Goal: Find specific page/section: Find specific page/section

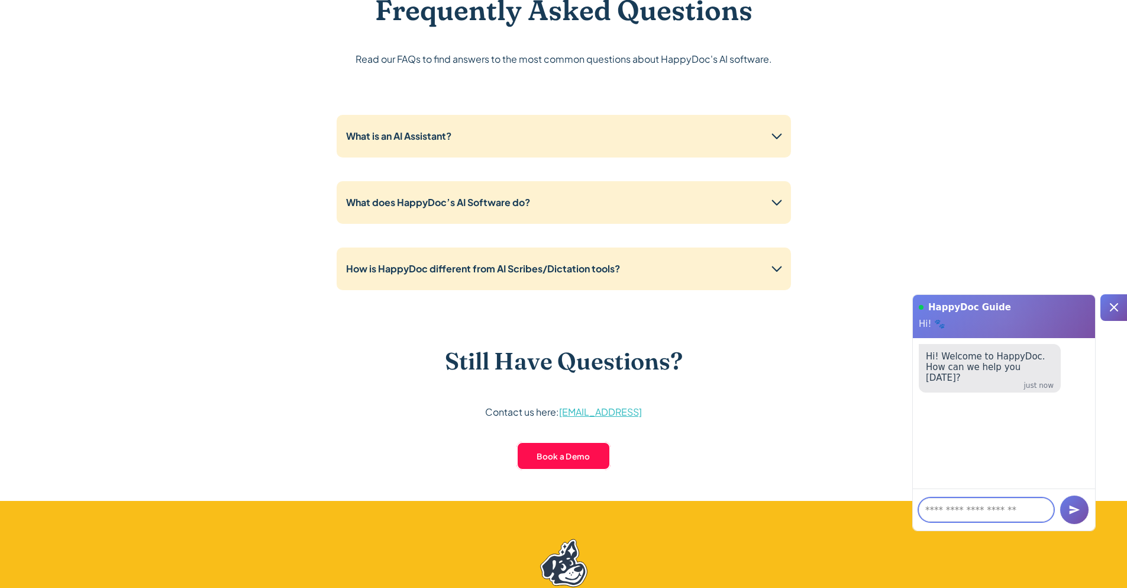
scroll to position [2915, 0]
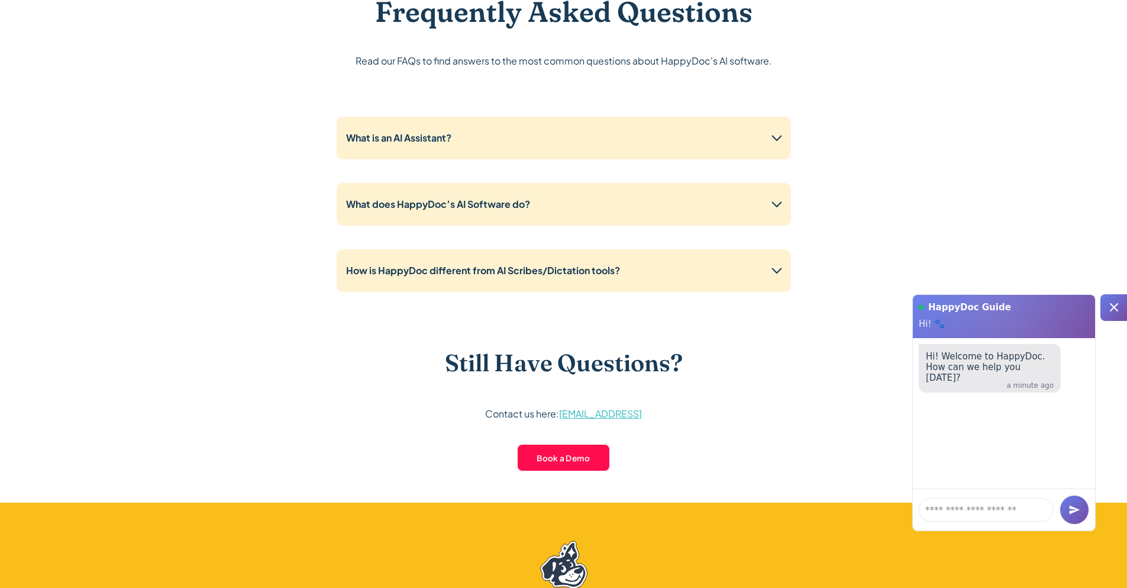
click at [1113, 306] on icon at bounding box center [1114, 307] width 8 height 8
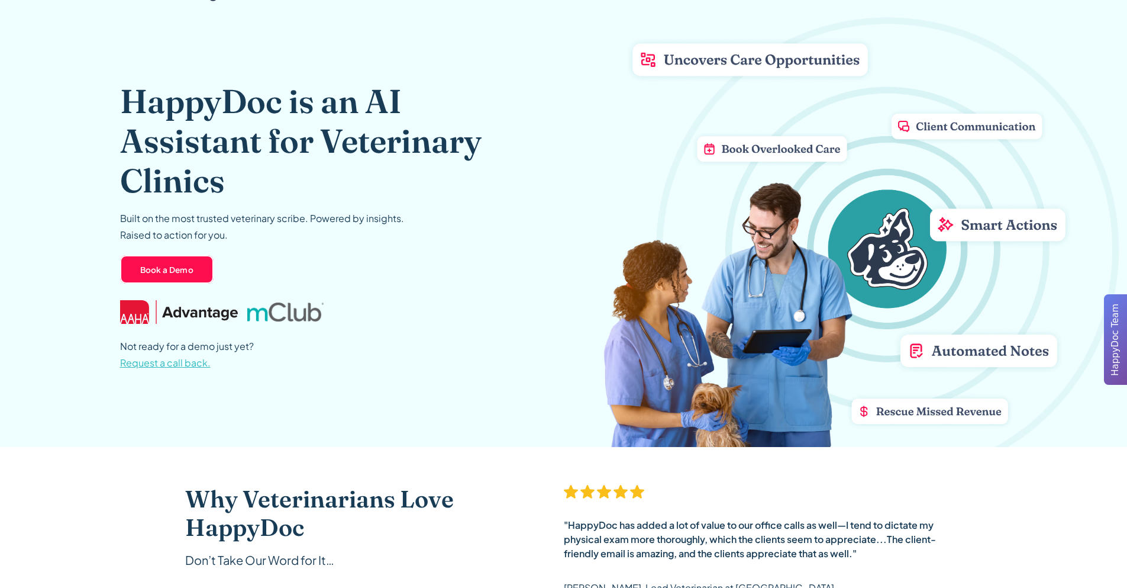
scroll to position [0, 0]
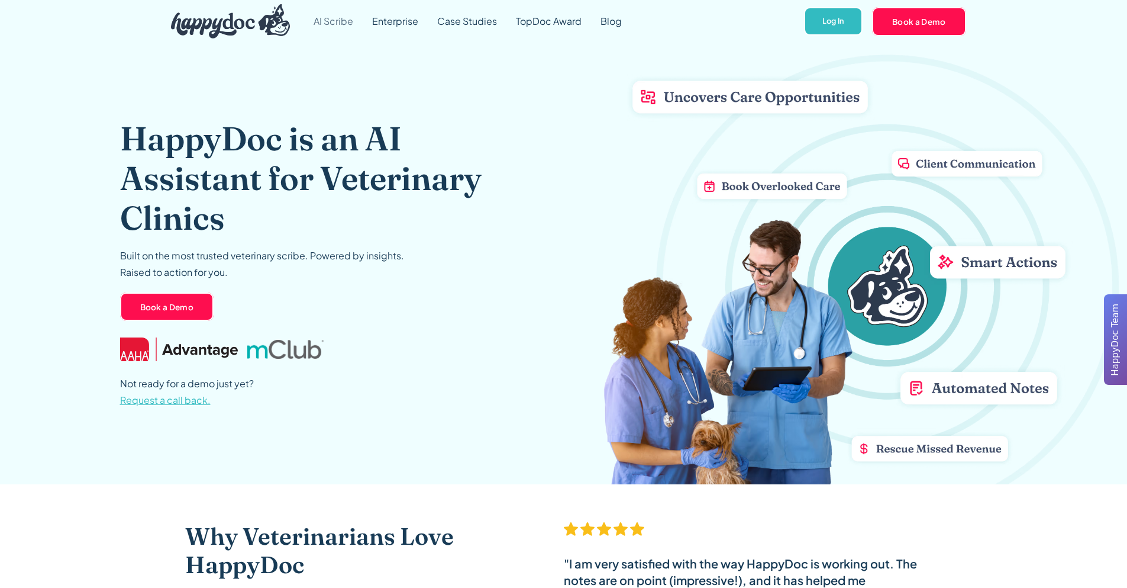
click at [330, 18] on link "AI Scribe" at bounding box center [333, 21] width 59 height 43
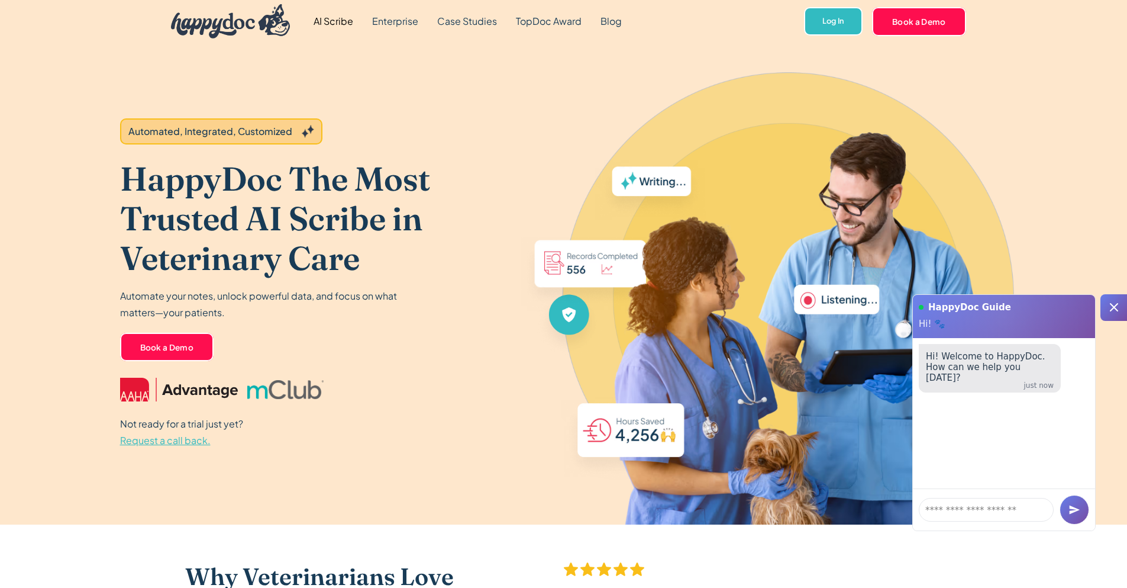
click at [1108, 308] on icon at bounding box center [1114, 307] width 14 height 14
